Goal: Task Accomplishment & Management: Manage account settings

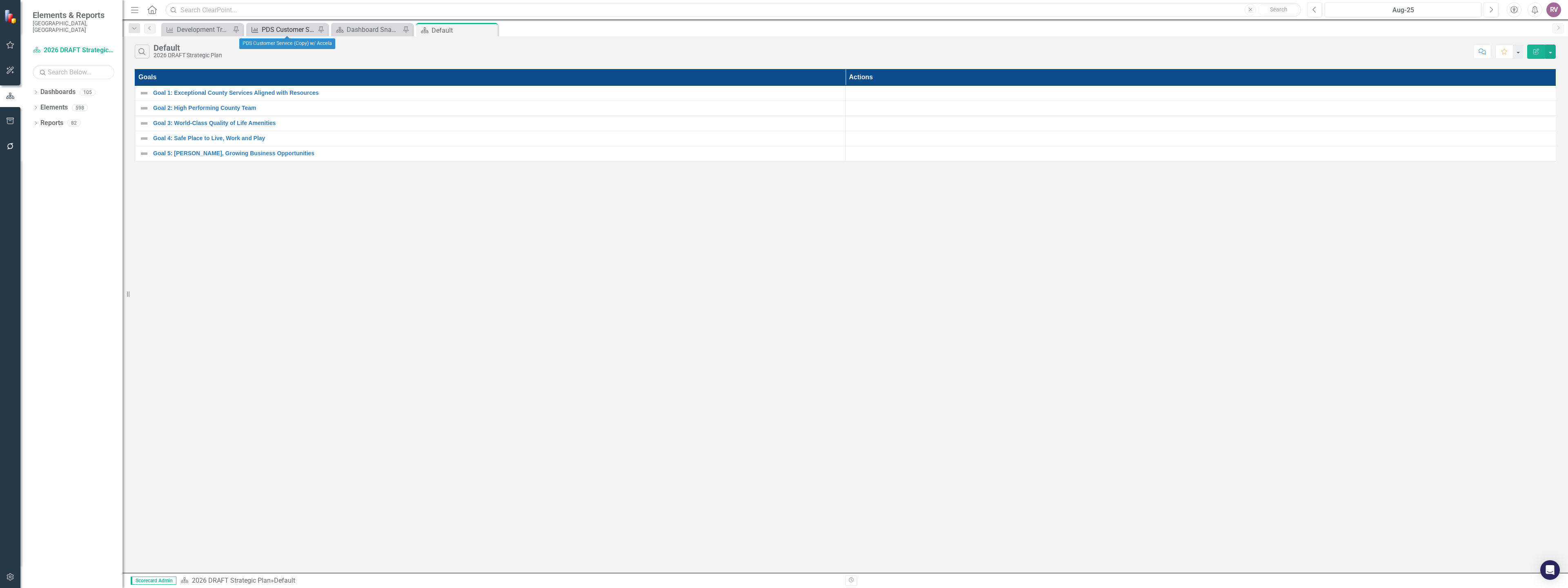
click at [289, 31] on div "PDS Customer Service (Copy) w/ Accela" at bounding box center [289, 30] width 54 height 10
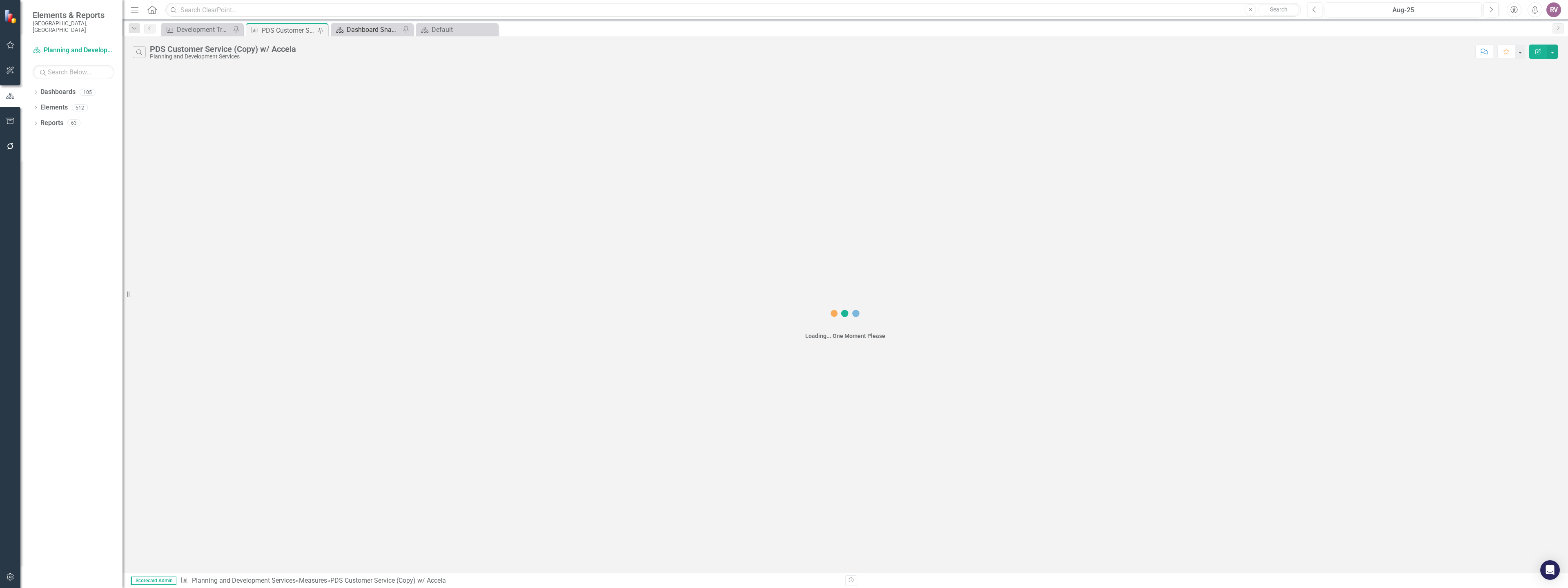
click at [396, 30] on div "Dashboard Snapshot" at bounding box center [374, 30] width 54 height 10
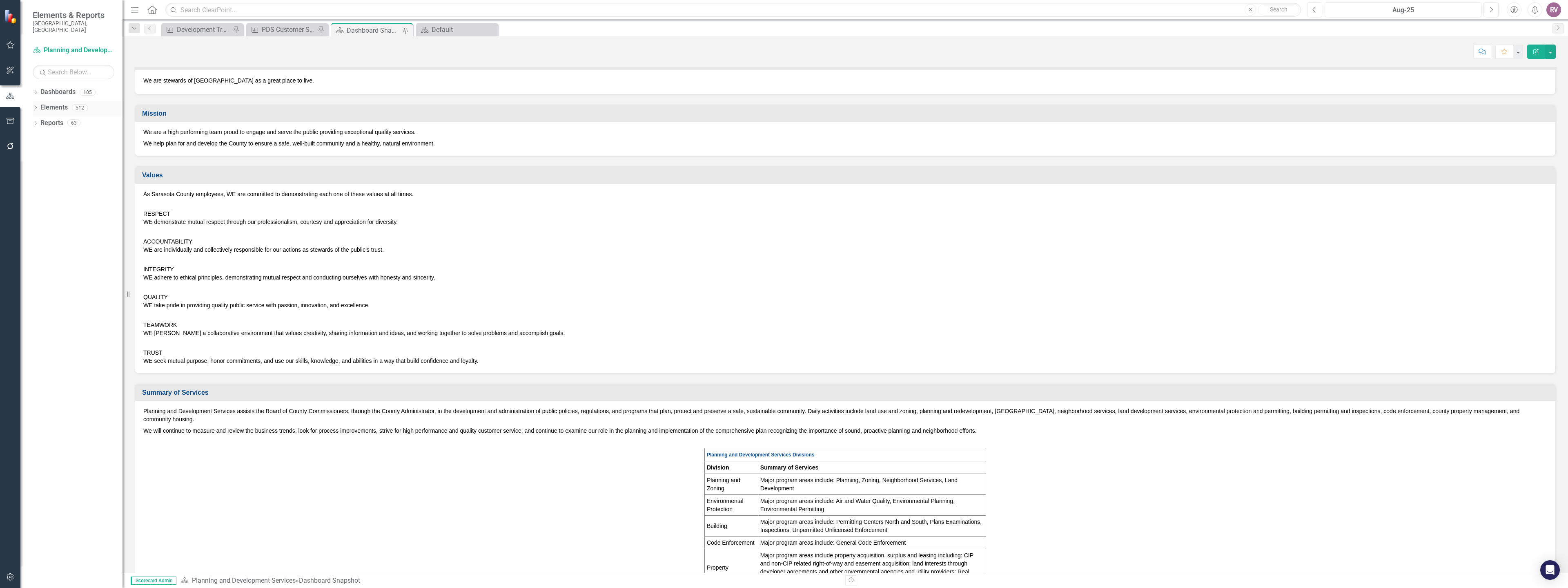
scroll to position [41, 0]
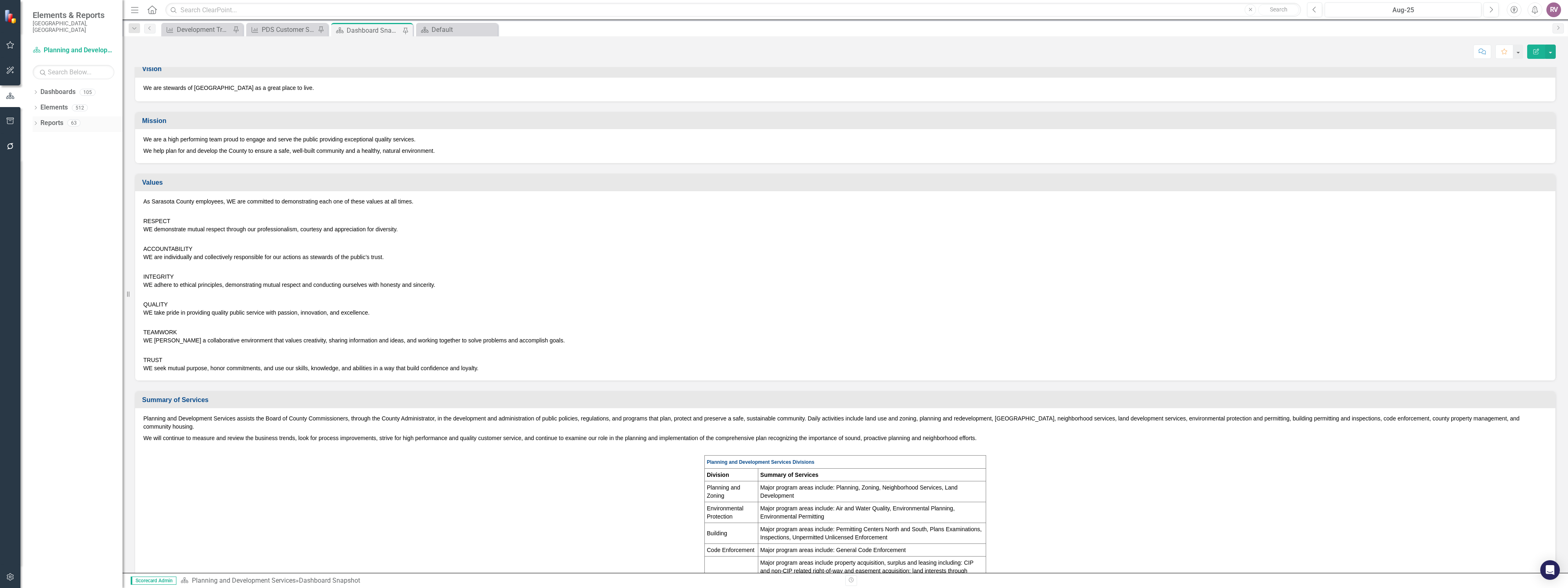
click at [37, 122] on icon "Dropdown" at bounding box center [35, 124] width 6 height 5
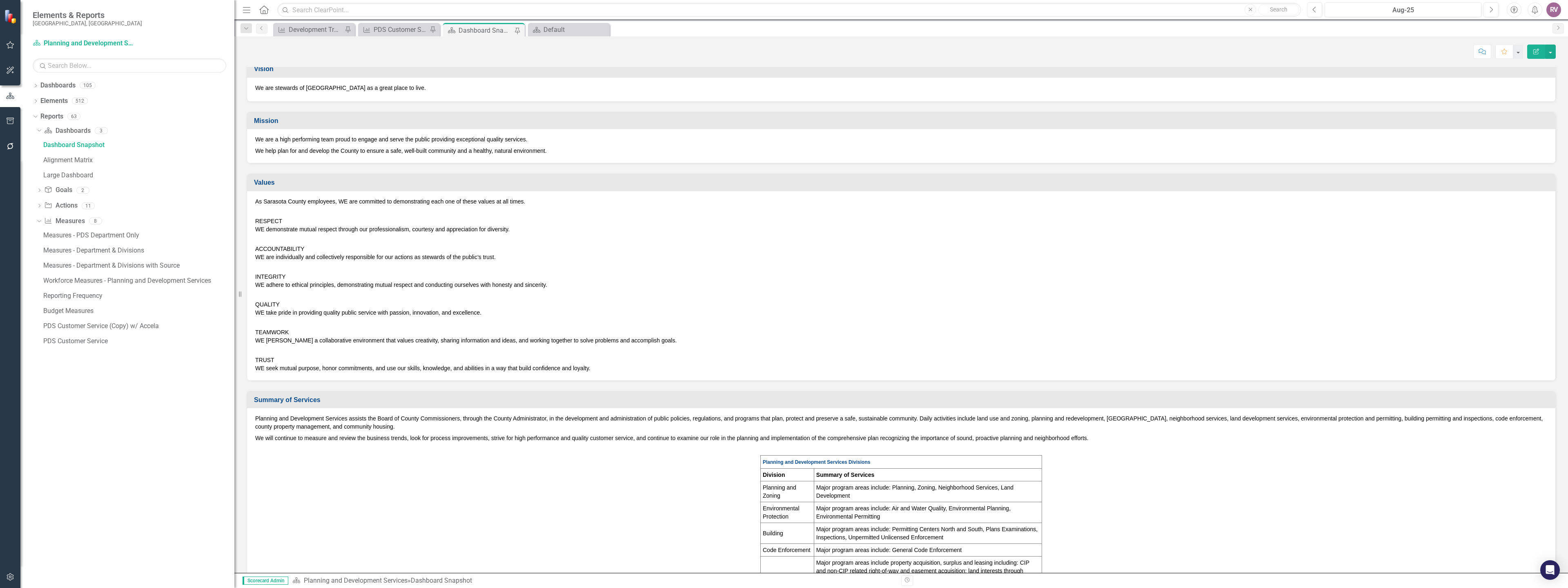
drag, startPoint x: 125, startPoint y: 223, endPoint x: 234, endPoint y: 225, distance: 109.0
click at [234, 225] on div "Resize" at bounding box center [237, 294] width 6 height 588
click at [38, 204] on icon "Dropdown" at bounding box center [39, 206] width 6 height 5
click at [77, 202] on div "2025 PDS Department Actions" at bounding box center [139, 206] width 191 height 7
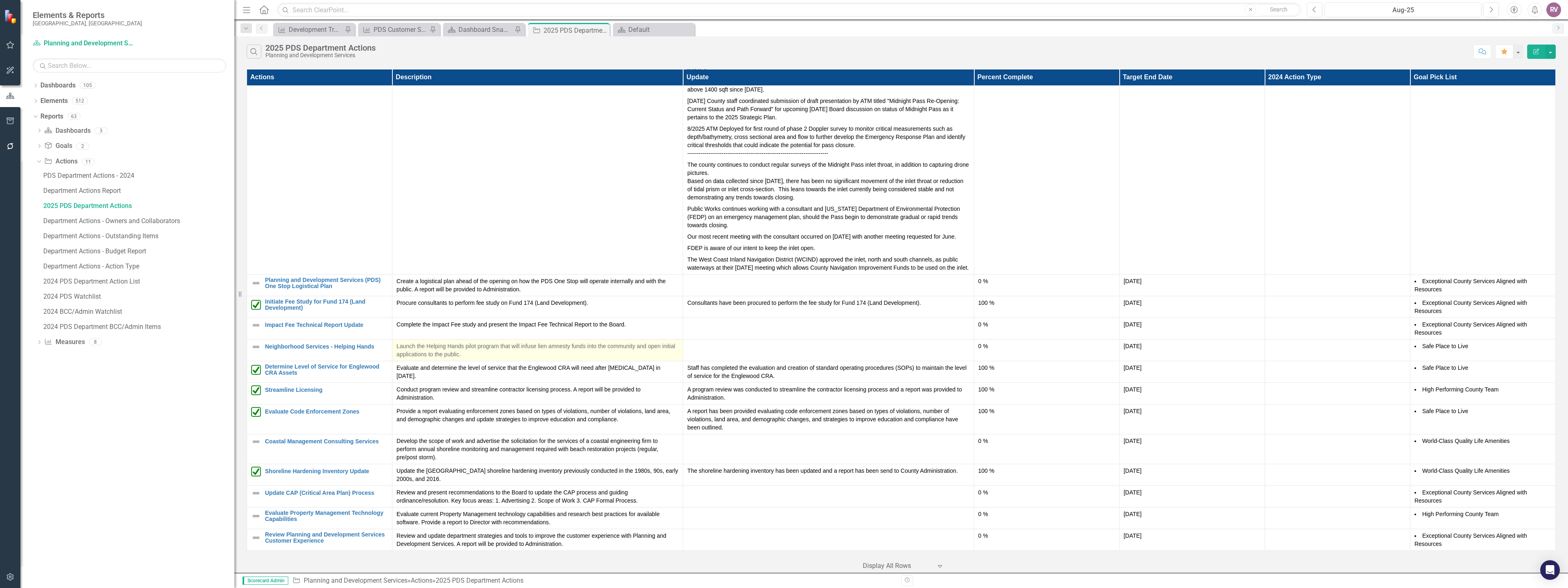
scroll to position [204, 0]
click at [370, 490] on link "Update CAP (Critical Area Plan) Process" at bounding box center [327, 493] width 123 height 6
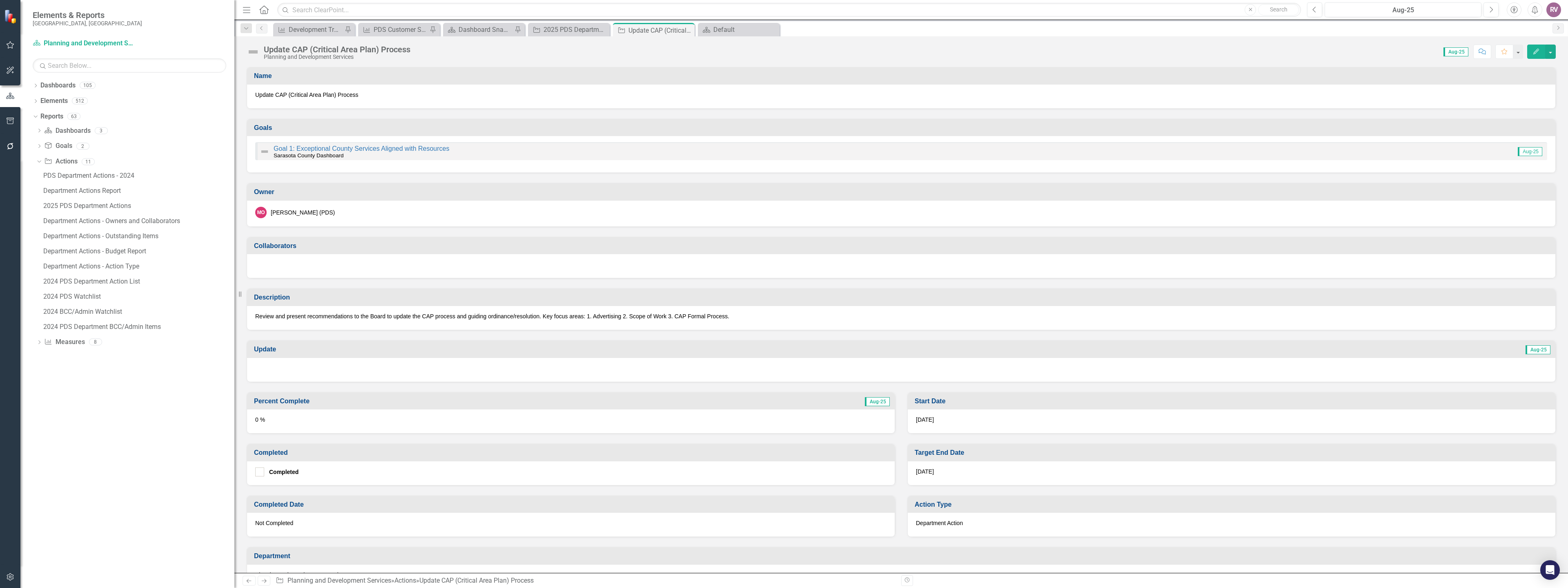
click at [252, 53] on img at bounding box center [253, 52] width 13 height 13
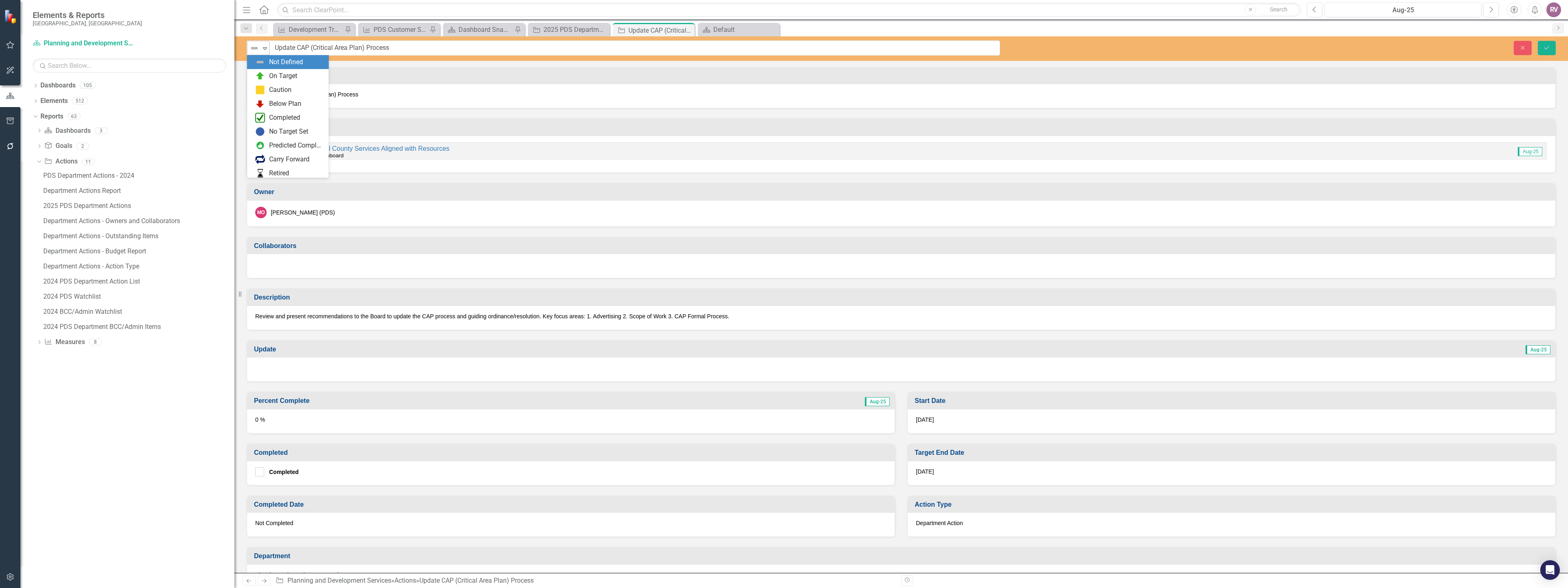
click at [261, 52] on div "Expand" at bounding box center [265, 48] width 8 height 14
click at [283, 116] on div "Completed" at bounding box center [285, 117] width 31 height 9
click at [318, 317] on p "Review and present recommendations to the Board to update the CAP process and g…" at bounding box center [901, 316] width 1292 height 8
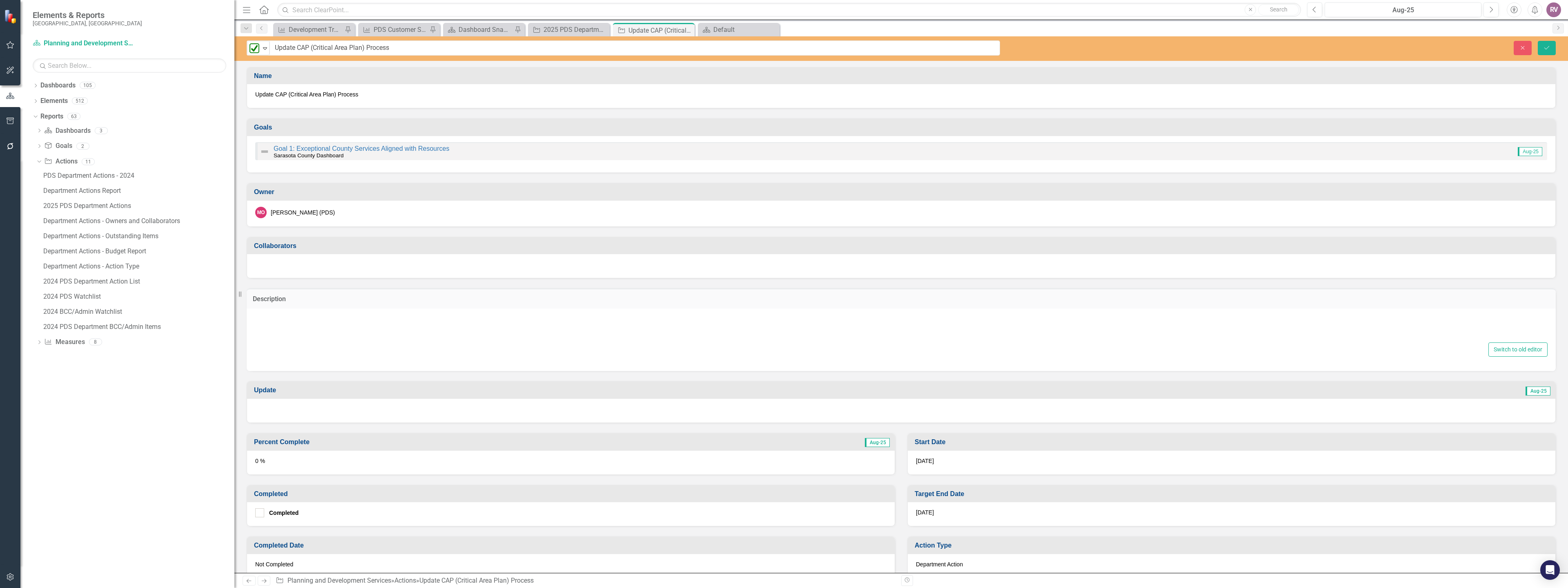
type textarea "<p>Review and present recommendations to the Board to update the CAP process an…"
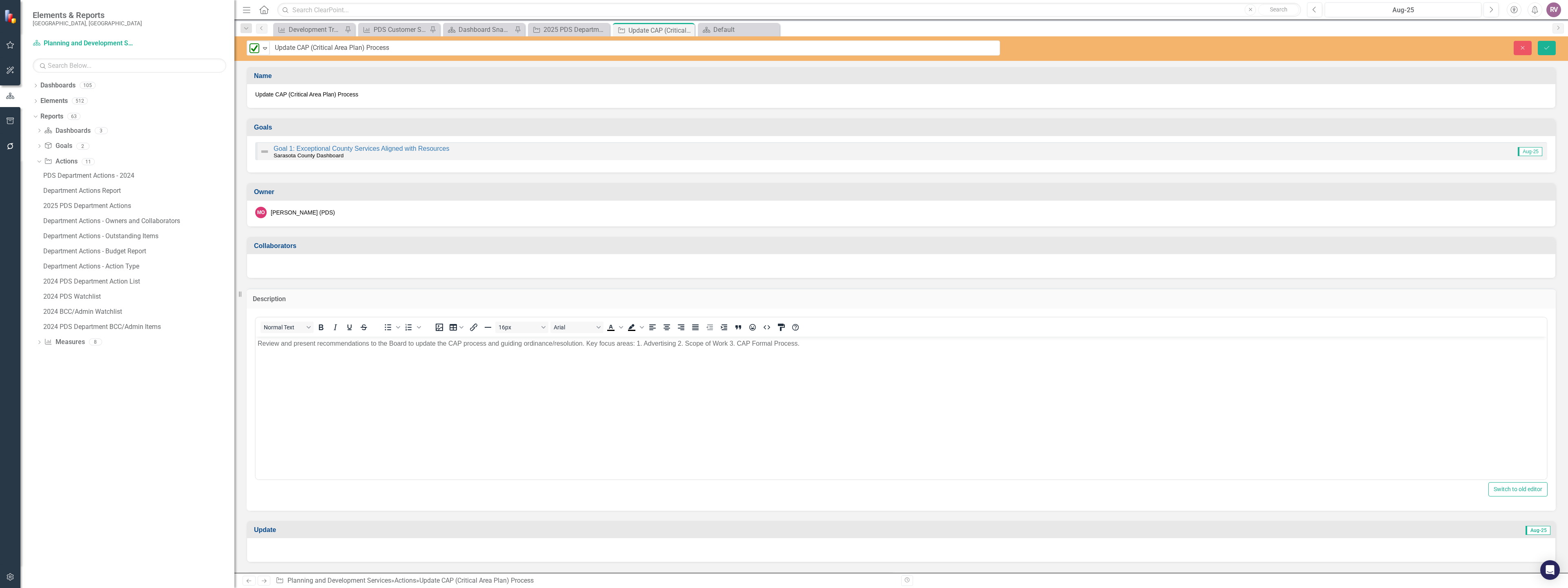
click at [315, 348] on p "Review and present recommendations to the Board to update the CAP process and g…" at bounding box center [901, 343] width 1287 height 10
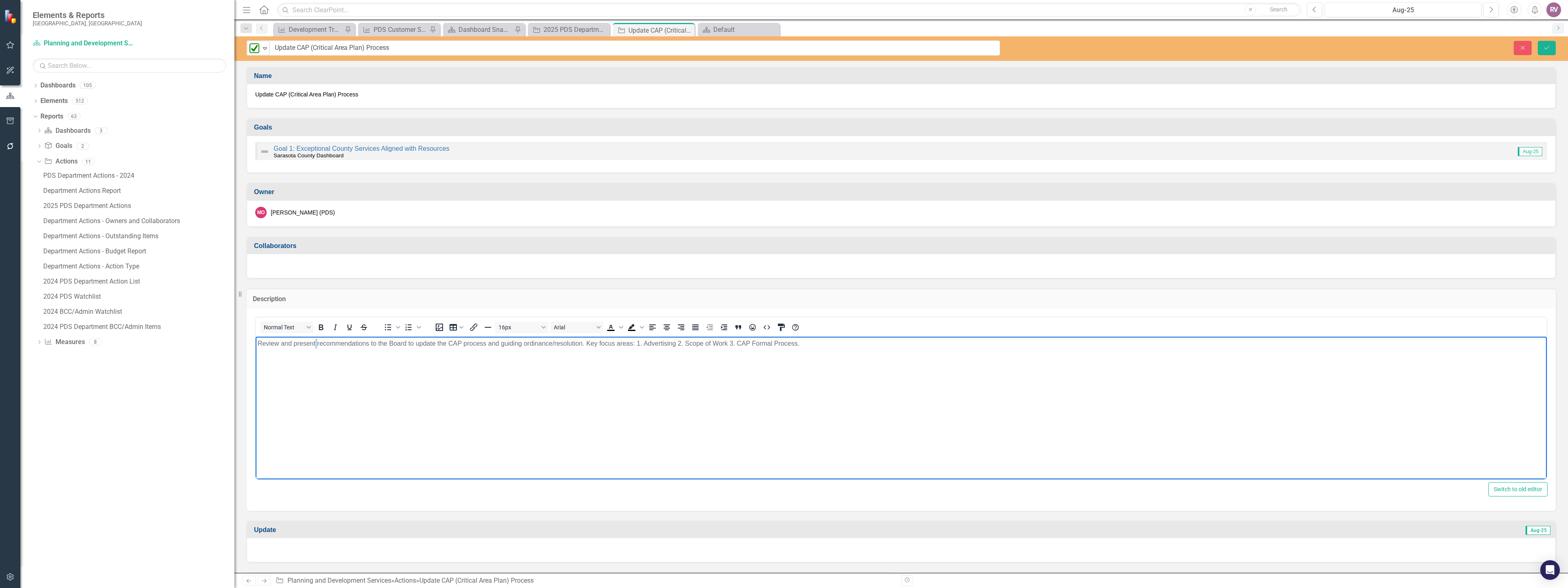
click at [315, 348] on p "Review and present recommendations to the Board to update the CAP process and g…" at bounding box center [901, 343] width 1287 height 10
copy p "Review and present recommendations to the Board to update the CAP process and g…"
click at [292, 546] on div at bounding box center [901, 550] width 1309 height 24
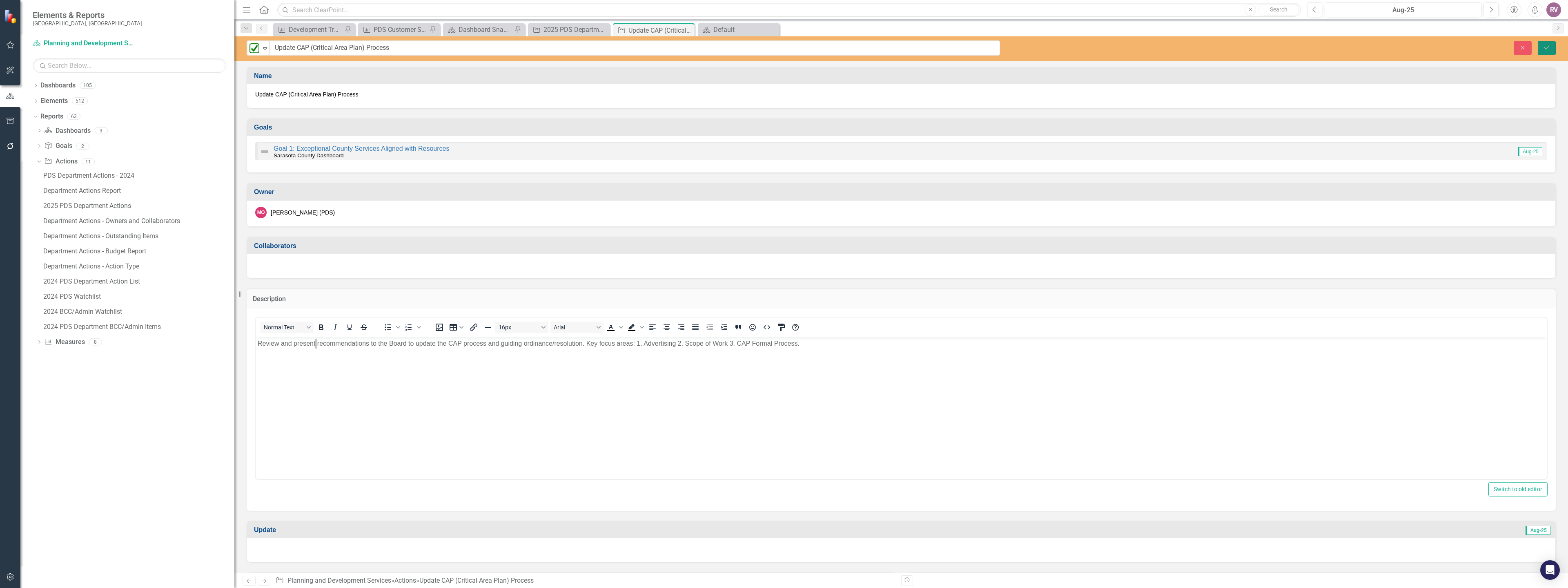
click at [1545, 47] on icon "Save" at bounding box center [1547, 47] width 7 height 6
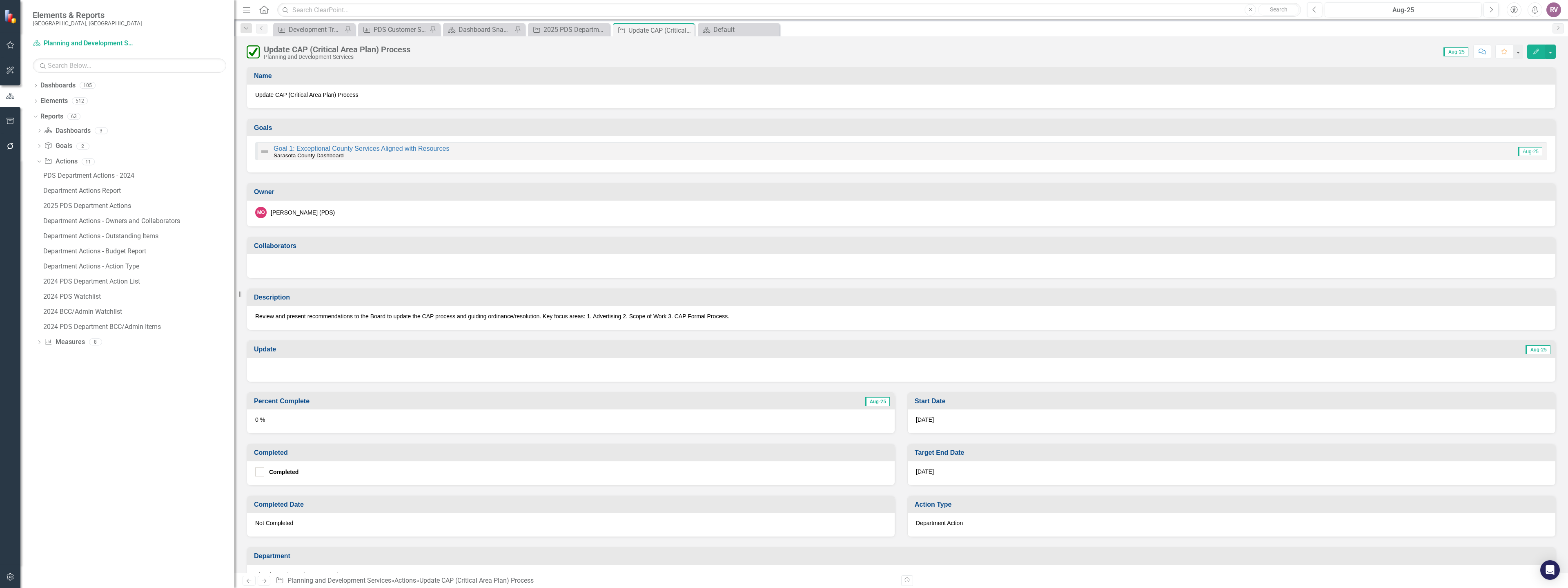
click at [302, 373] on div at bounding box center [901, 370] width 1309 height 24
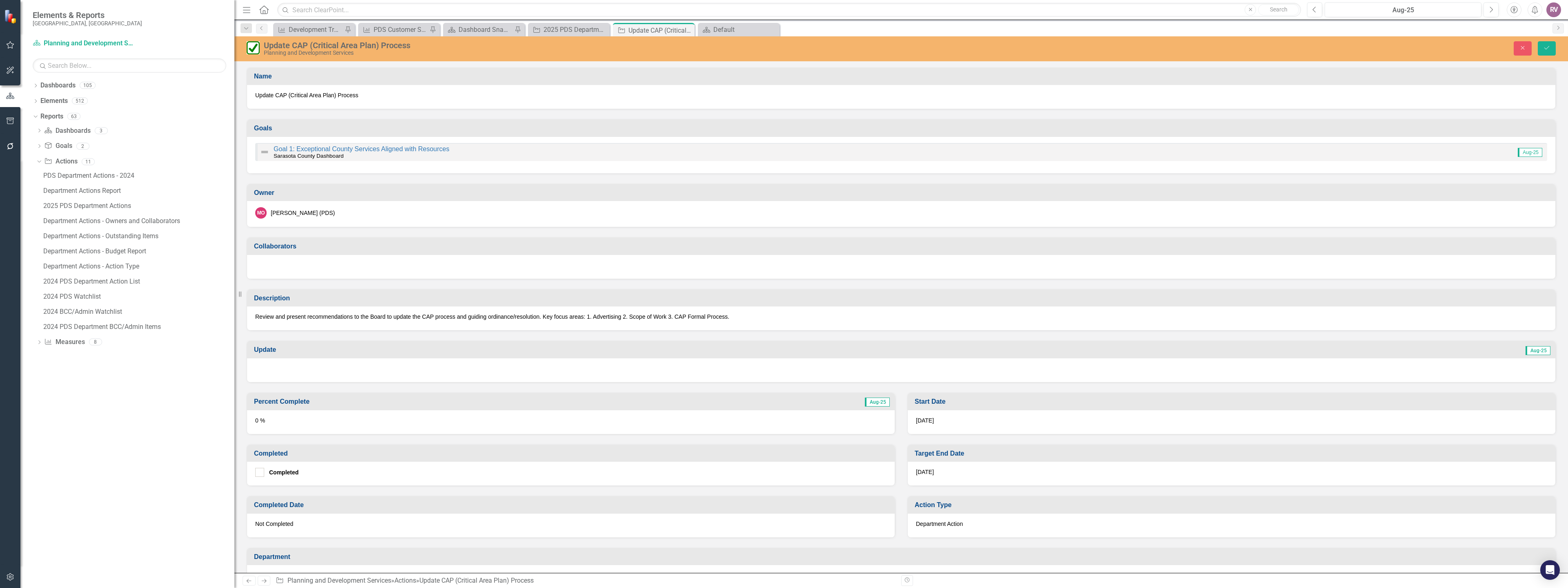
click at [302, 376] on div at bounding box center [901, 370] width 1309 height 24
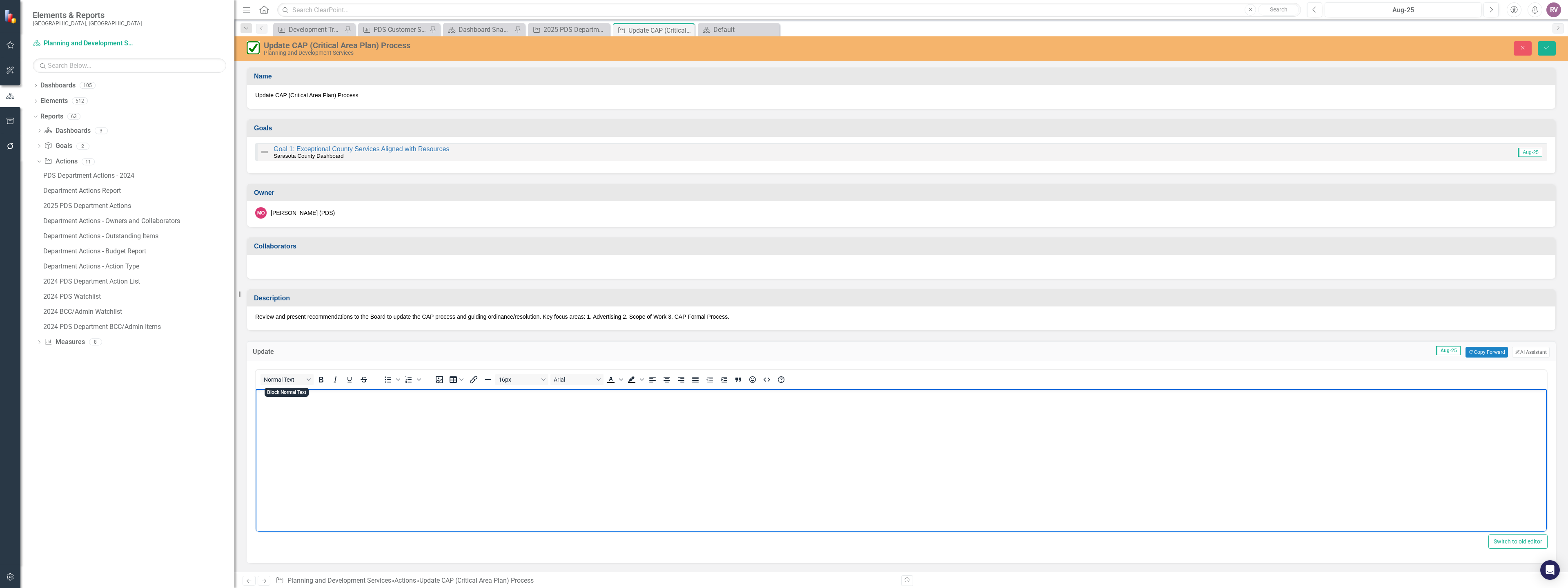
click at [300, 403] on body "Rich Text Area. Press ALT-0 for help." at bounding box center [901, 450] width 1291 height 123
paste body "Rich Text Area. Press ALT-0 for help."
click at [257, 397] on p "Review and present recommendations to the Board to update the CAP process and g…" at bounding box center [901, 396] width 1287 height 10
click at [303, 397] on p "Staff has review and present recommendations to the Board to update the CAP pro…" at bounding box center [901, 396] width 1287 height 10
click at [346, 397] on p "Staff has reviewed and present recommendations to the Board to update the CAP p…" at bounding box center [901, 396] width 1287 height 10
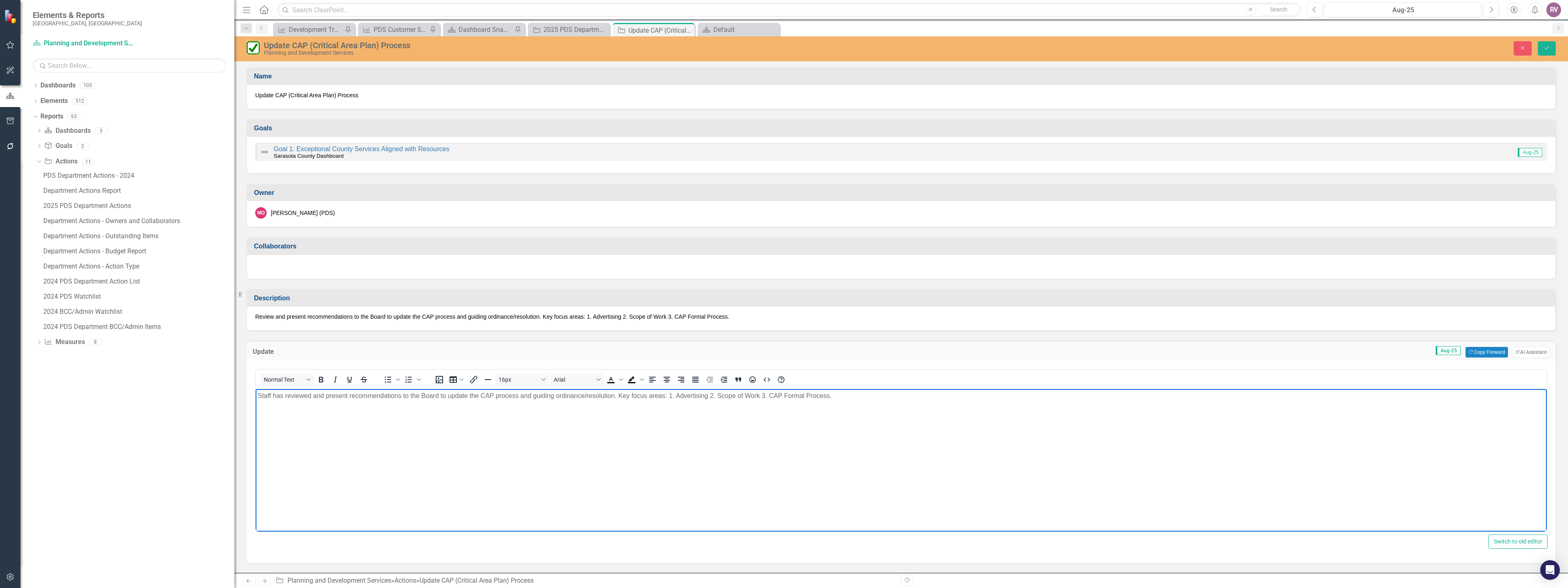
click at [348, 397] on p "Staff has reviewed and present recommendations to the Board to update the CAP p…" at bounding box center [901, 396] width 1287 height 10
click at [1544, 45] on icon "Save" at bounding box center [1547, 47] width 7 height 6
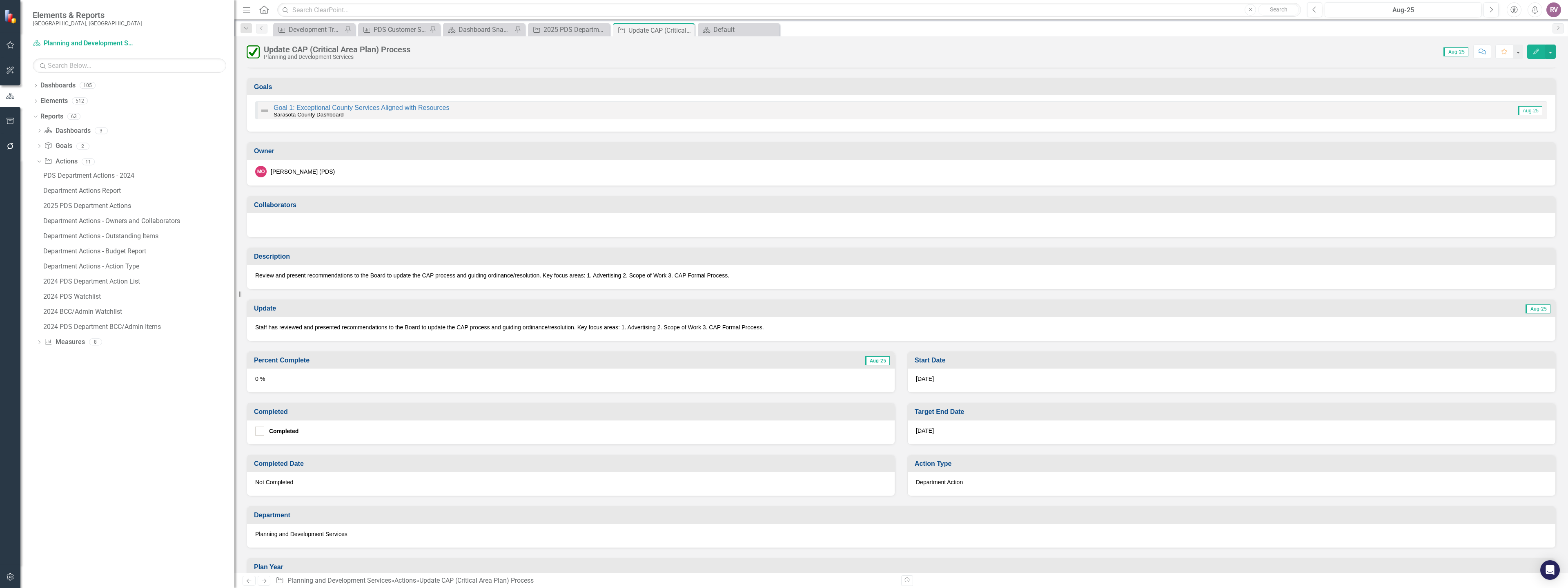
scroll to position [123, 0]
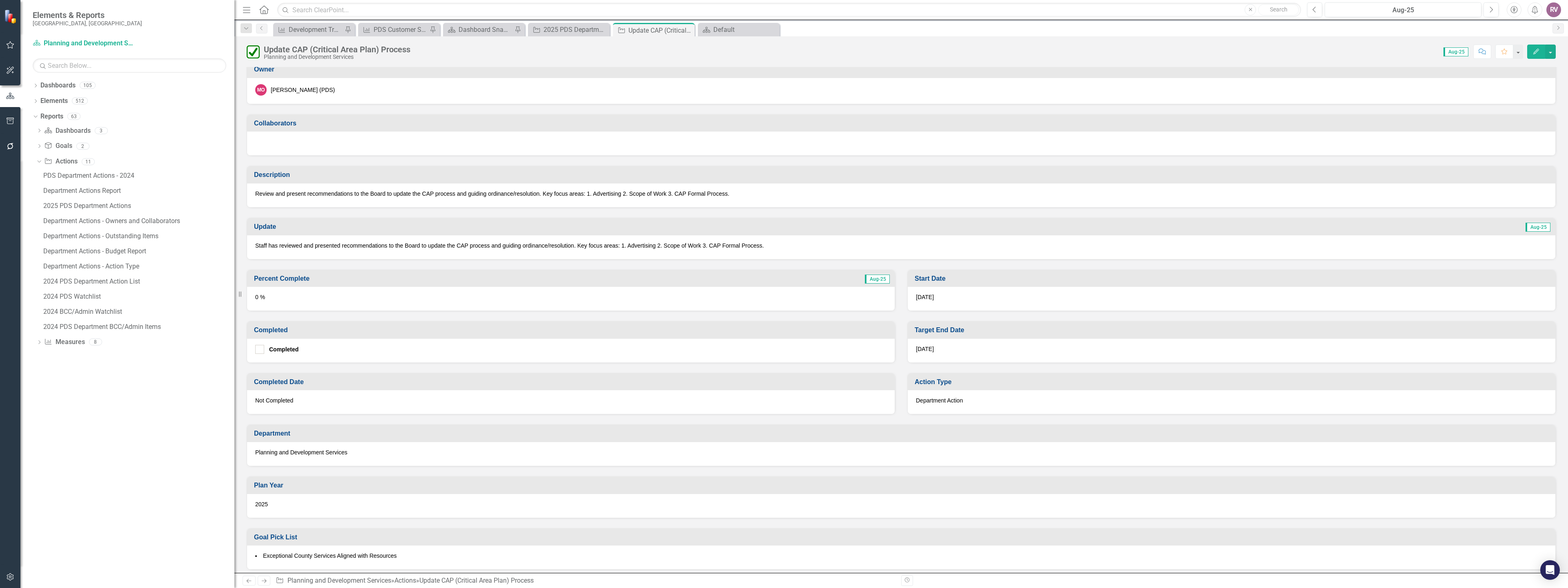
click at [350, 303] on div "0 %" at bounding box center [571, 299] width 648 height 24
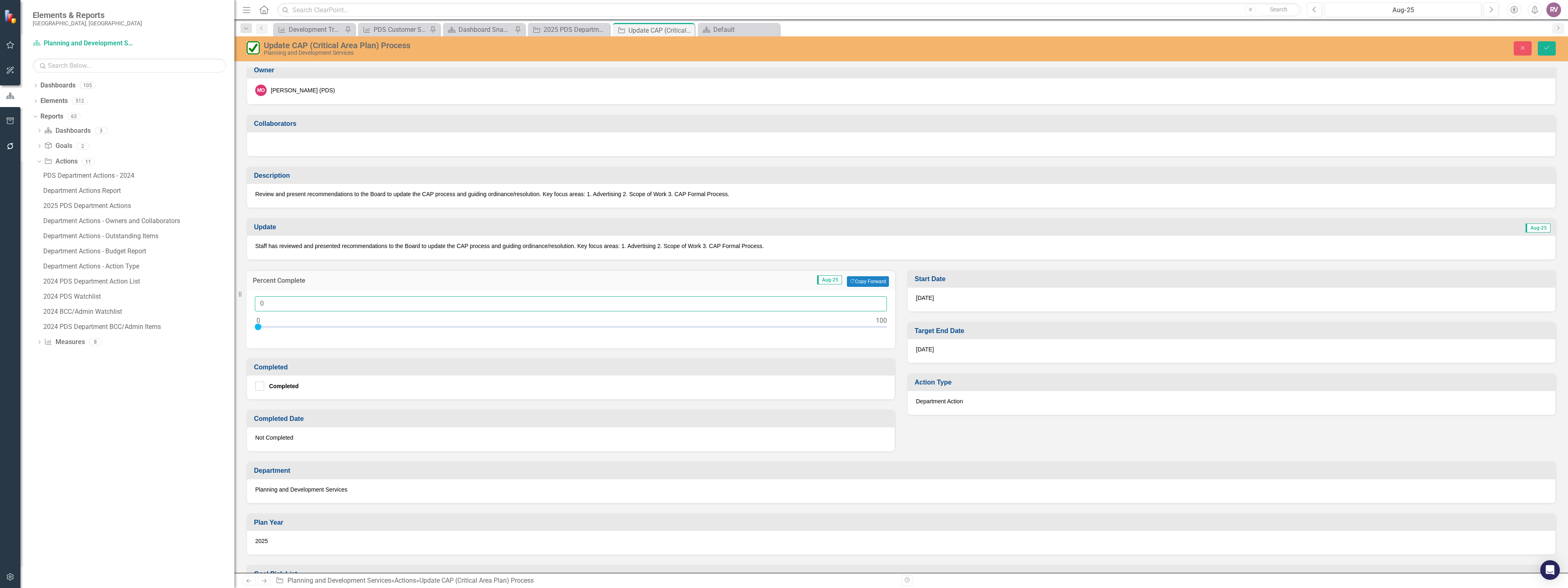
click at [341, 302] on input "0" at bounding box center [571, 304] width 632 height 15
type input "0100"
click at [259, 386] on input "Completed" at bounding box center [258, 384] width 5 height 5
checkbox input "true"
click at [386, 440] on div "[DATE]" at bounding box center [571, 441] width 648 height 24
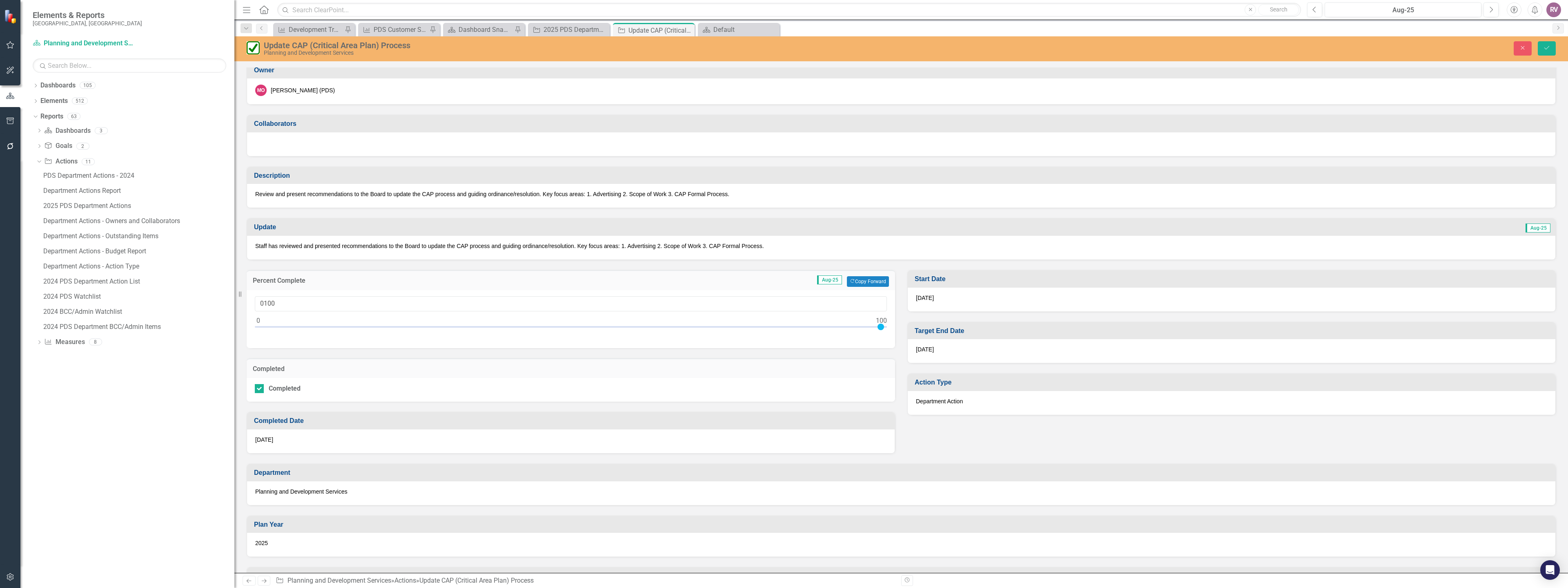
click at [386, 440] on div "[DATE]" at bounding box center [571, 441] width 648 height 24
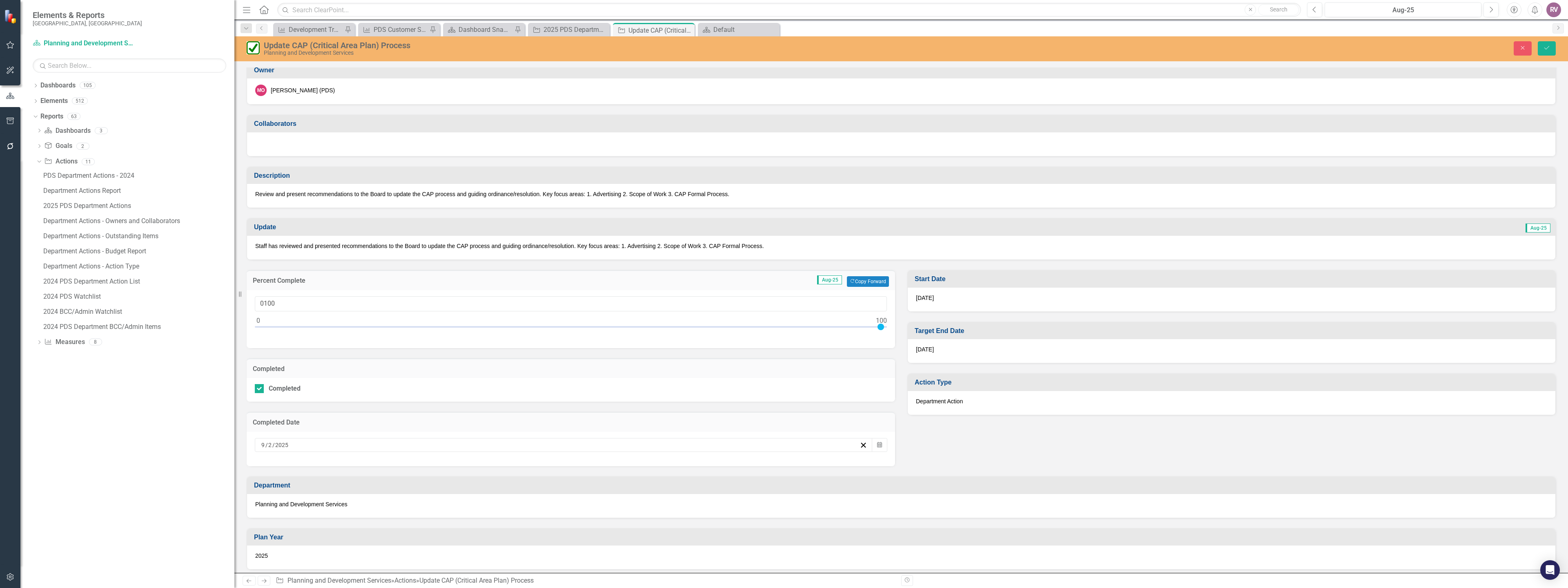
click at [383, 393] on div "Completed" at bounding box center [571, 389] width 648 height 24
click at [1547, 49] on icon "Save" at bounding box center [1547, 47] width 7 height 6
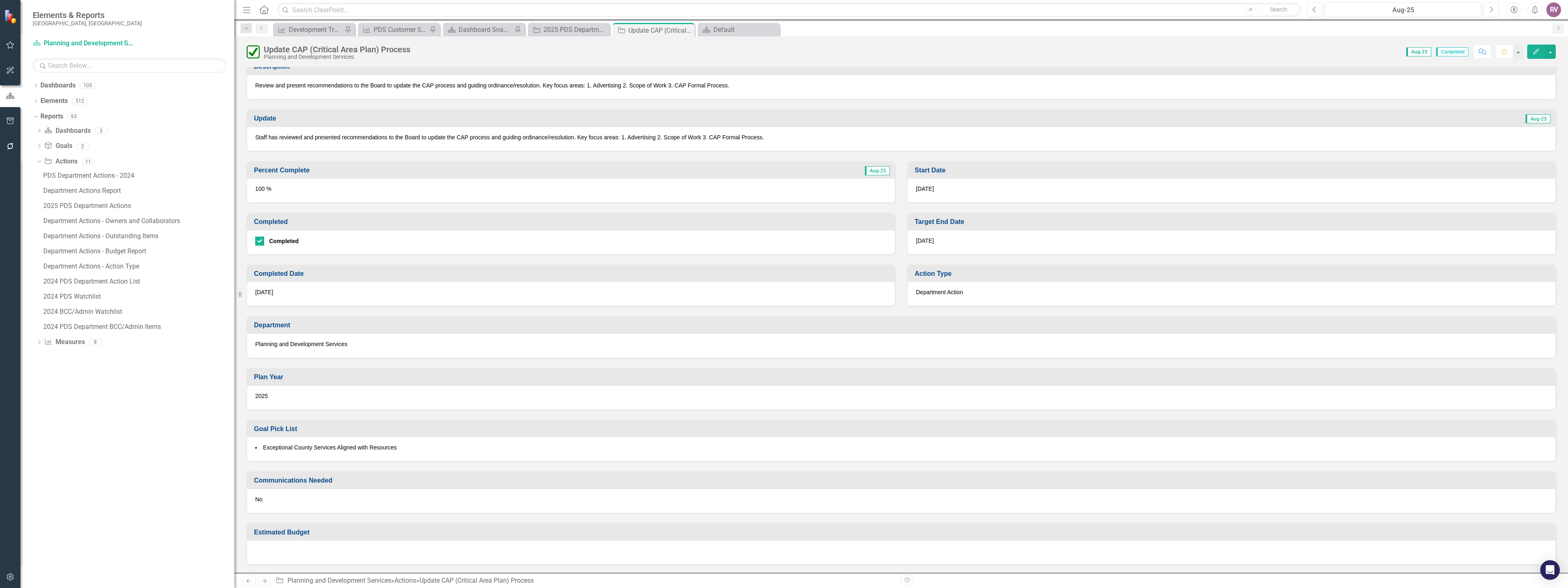
scroll to position [0, 0]
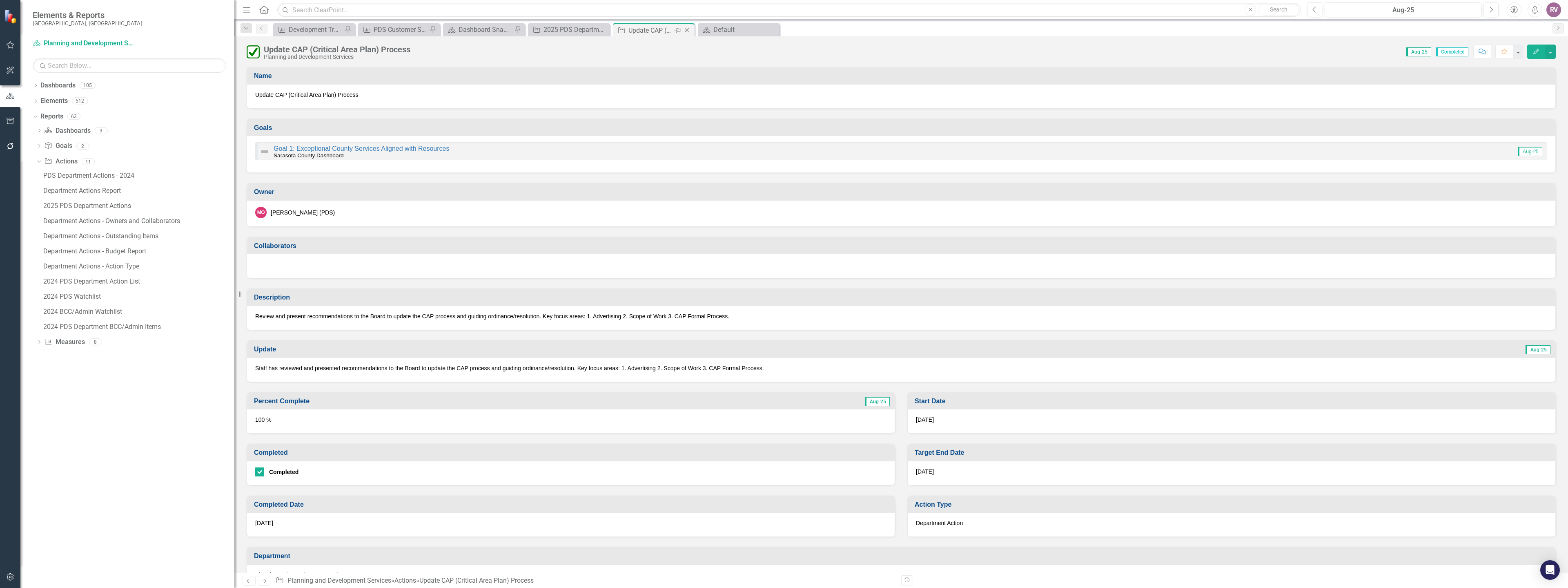
click at [687, 29] on icon "Close" at bounding box center [687, 31] width 8 height 6
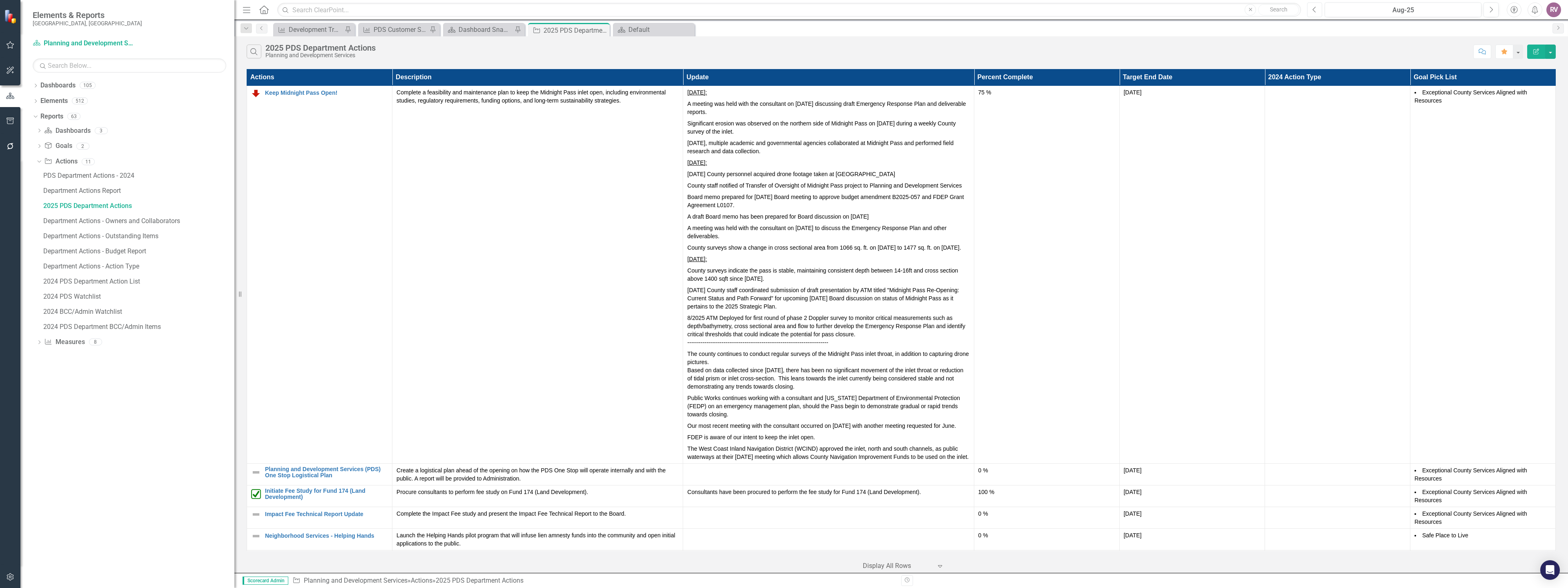
click at [1317, 8] on icon "Previous" at bounding box center [1314, 9] width 5 height 7
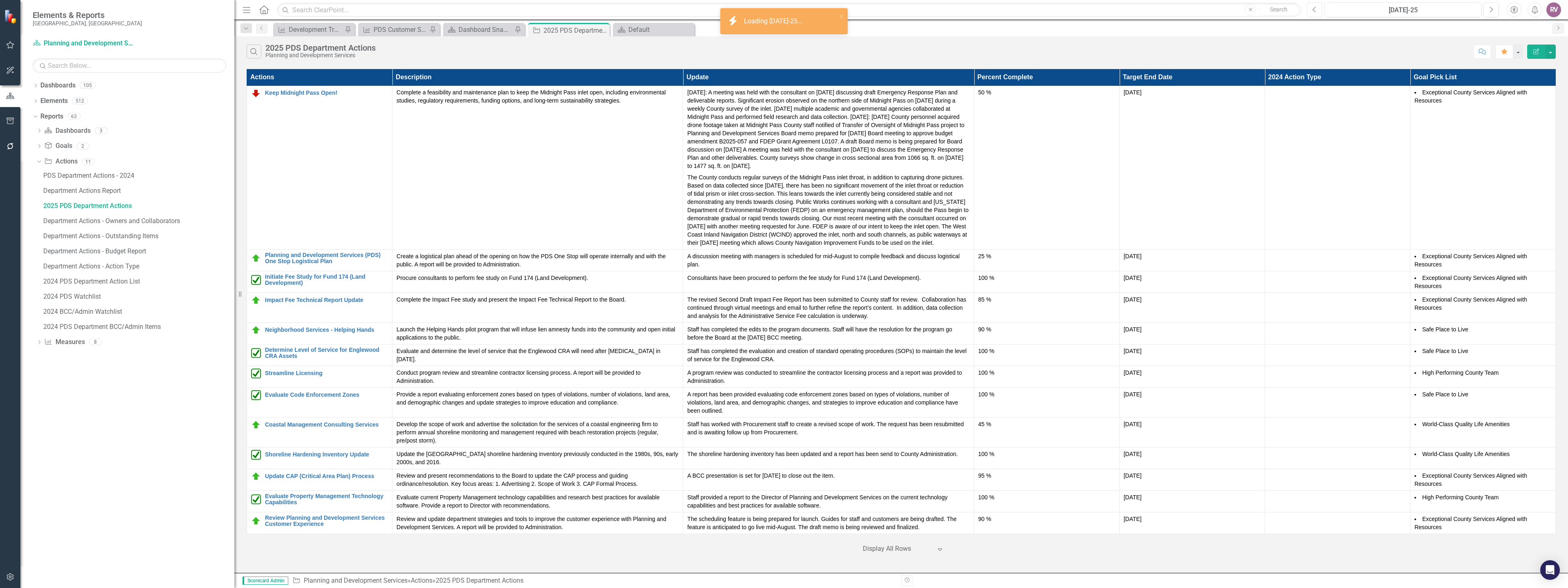
click at [1317, 8] on icon "Previous" at bounding box center [1314, 9] width 5 height 7
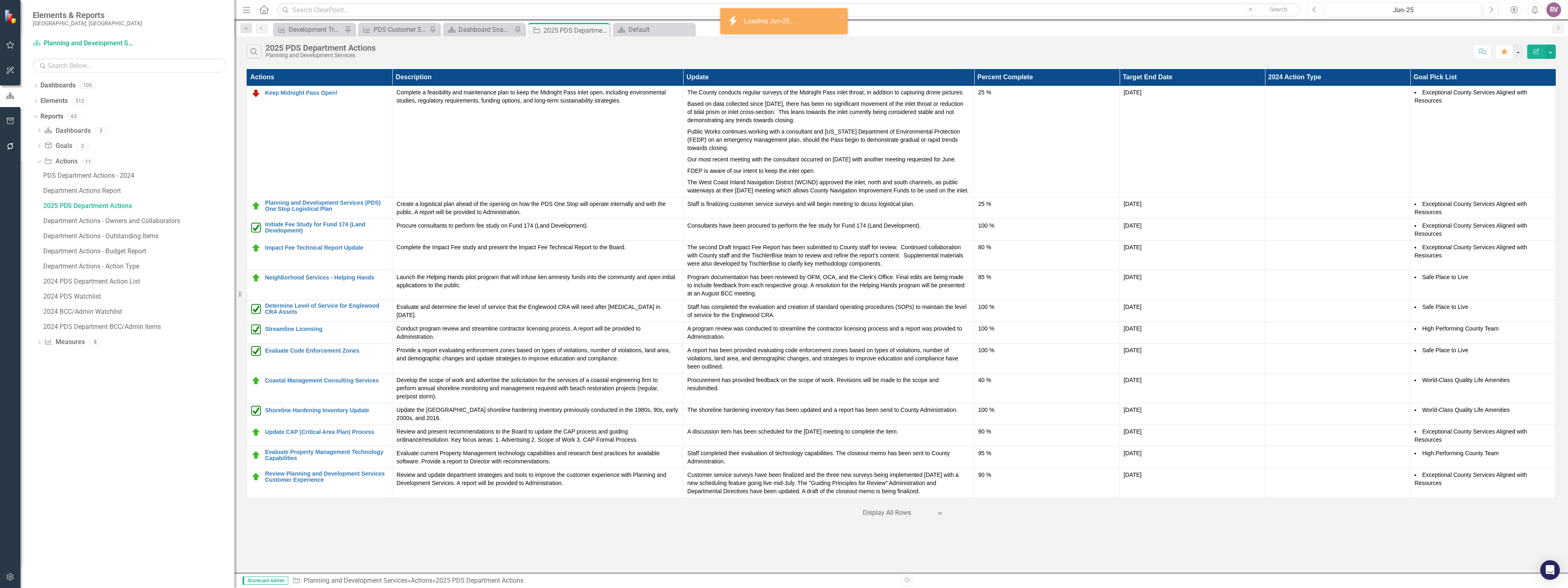
click at [1317, 8] on icon "Previous" at bounding box center [1314, 9] width 5 height 7
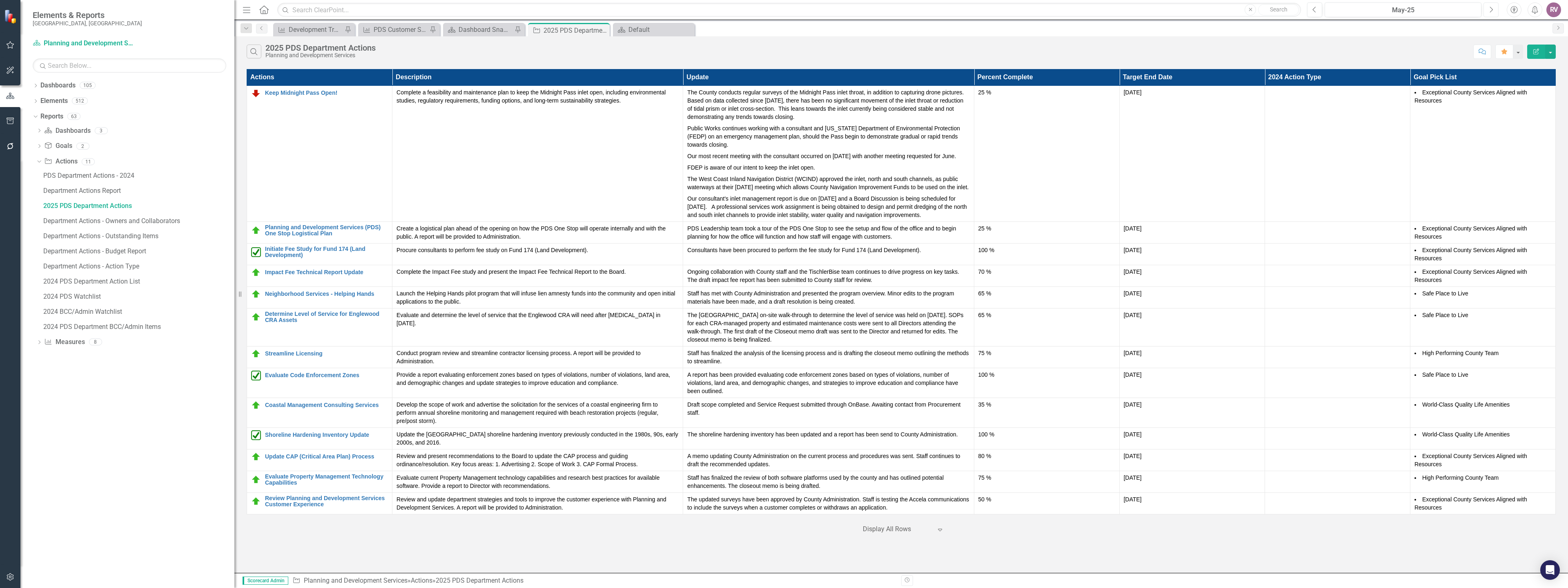
click at [1490, 14] on button "Next" at bounding box center [1491, 10] width 15 height 15
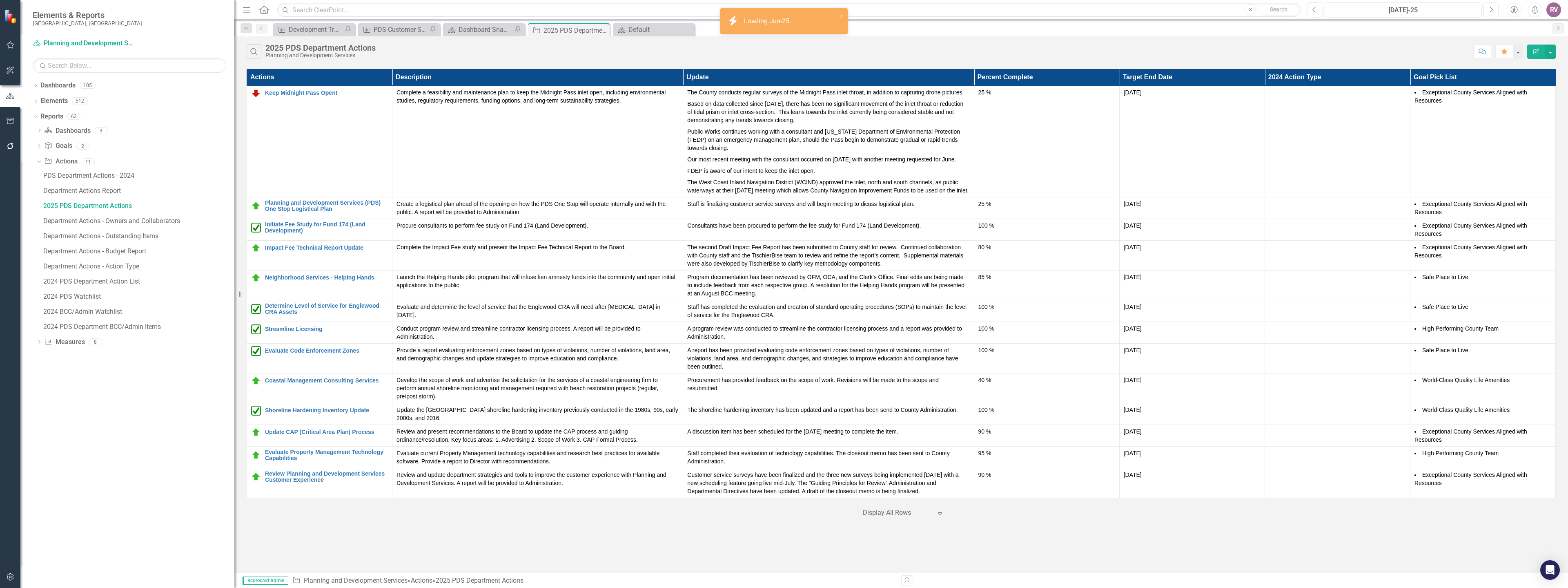
click at [1490, 14] on button "Next" at bounding box center [1491, 10] width 15 height 15
